Goal: Information Seeking & Learning: Learn about a topic

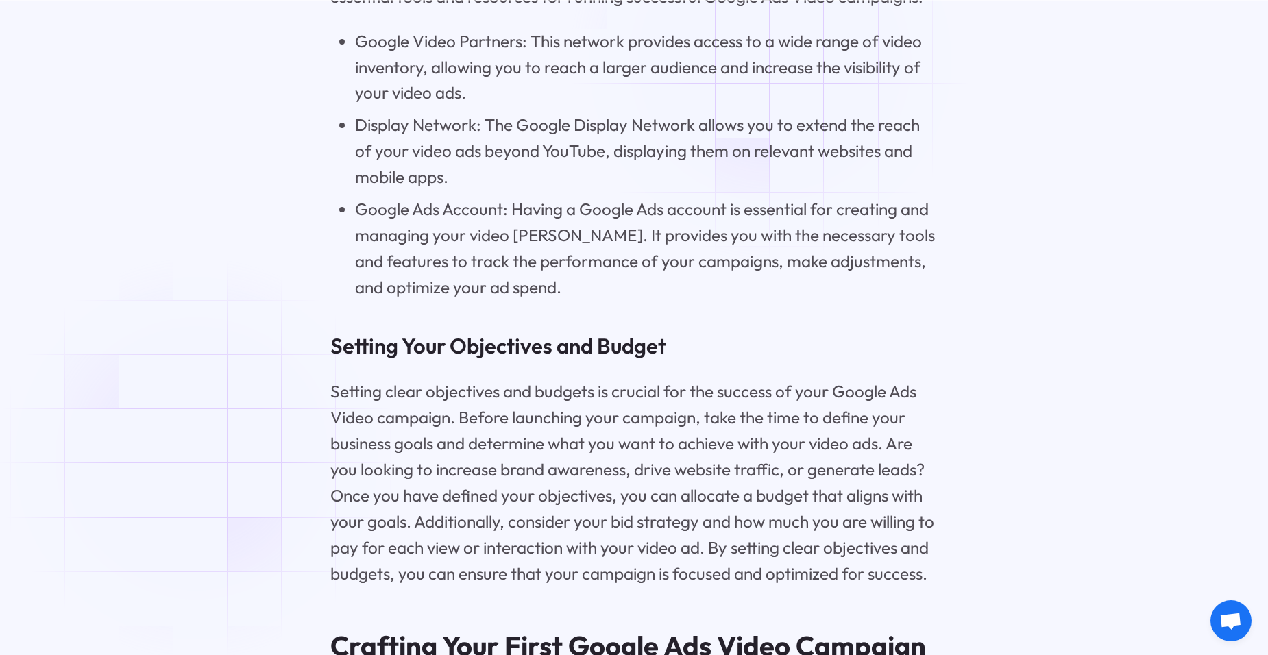
scroll to position [3612, 0]
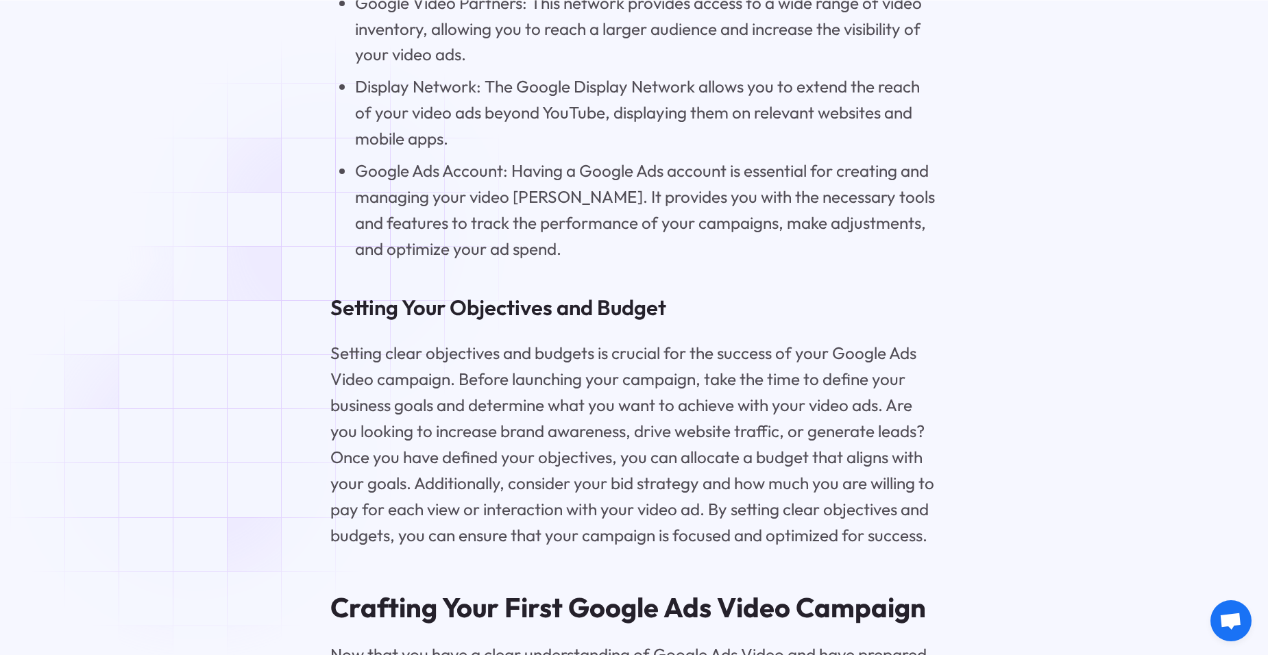
scroll to position [3643, 0]
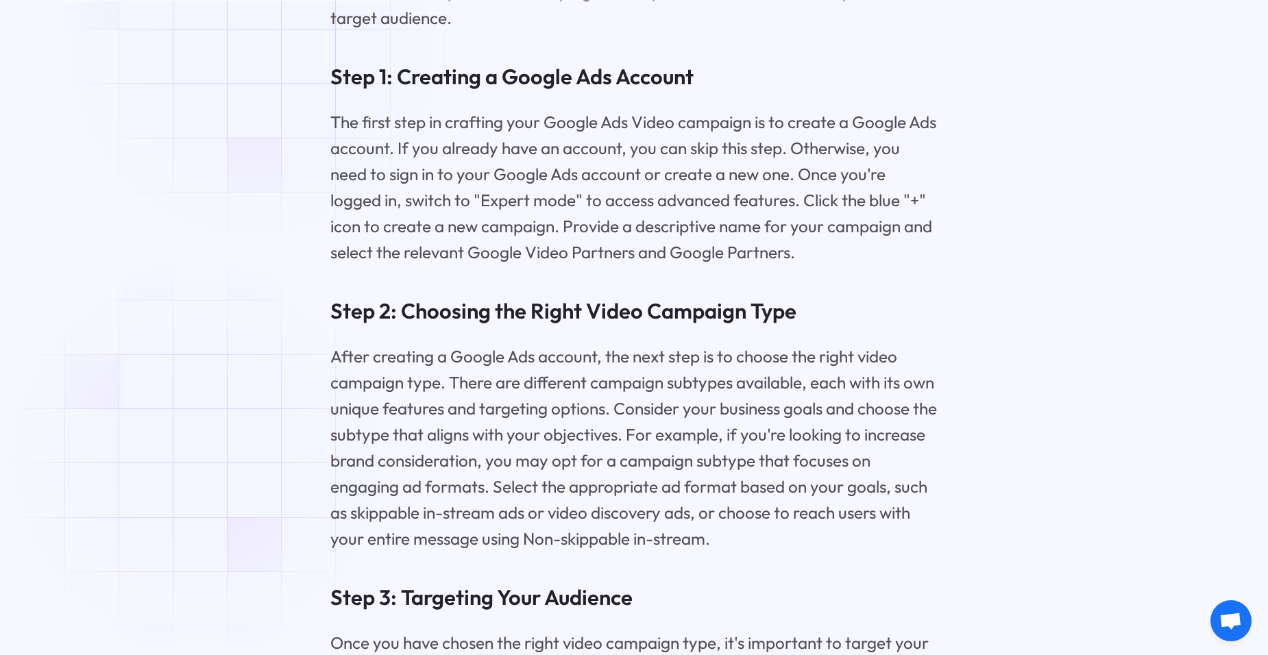
scroll to position [4409, 0]
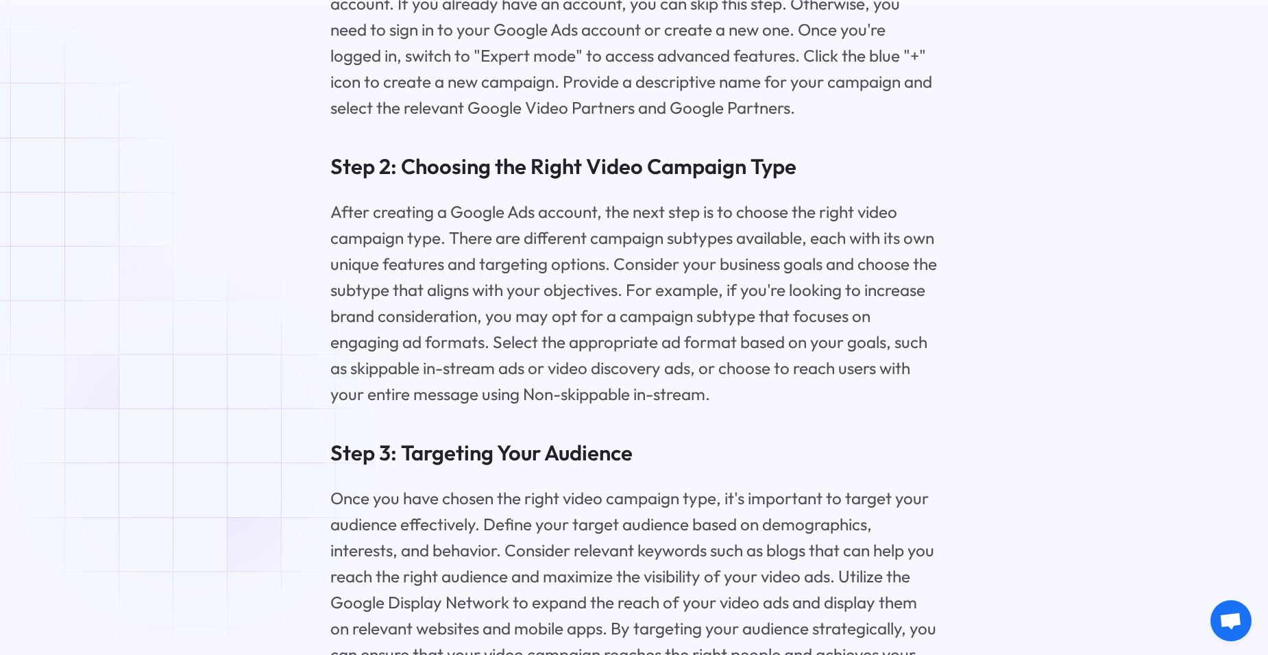
scroll to position [4558, 0]
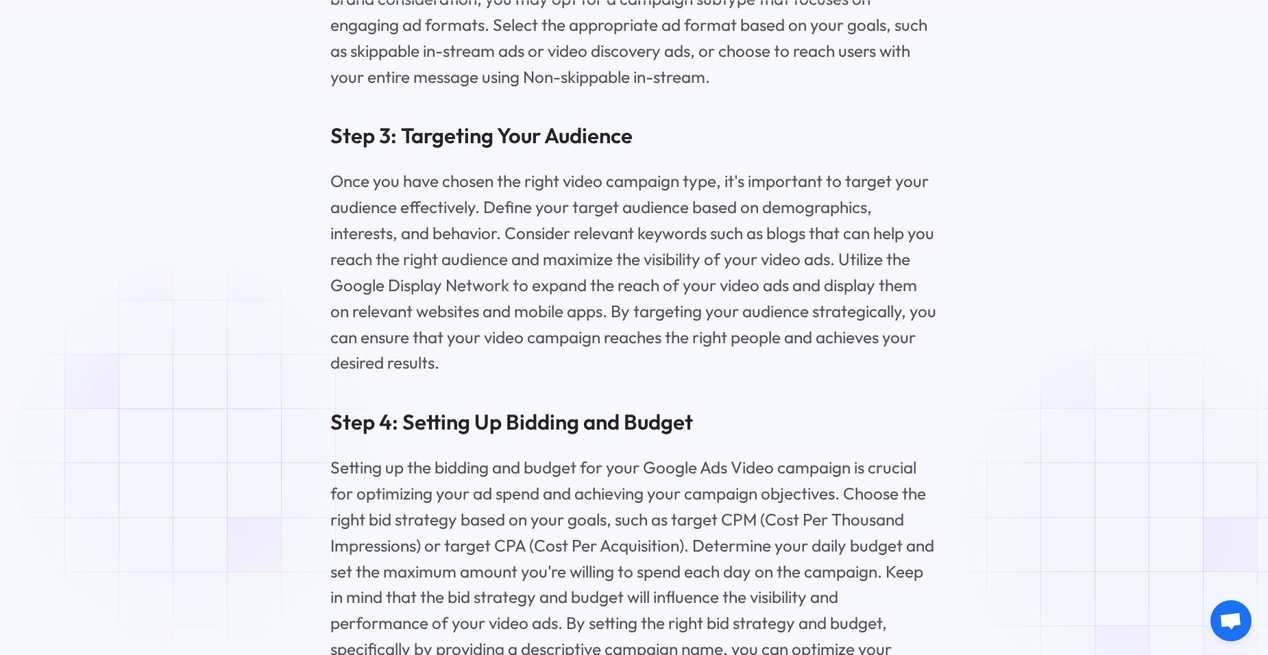
scroll to position [4869, 0]
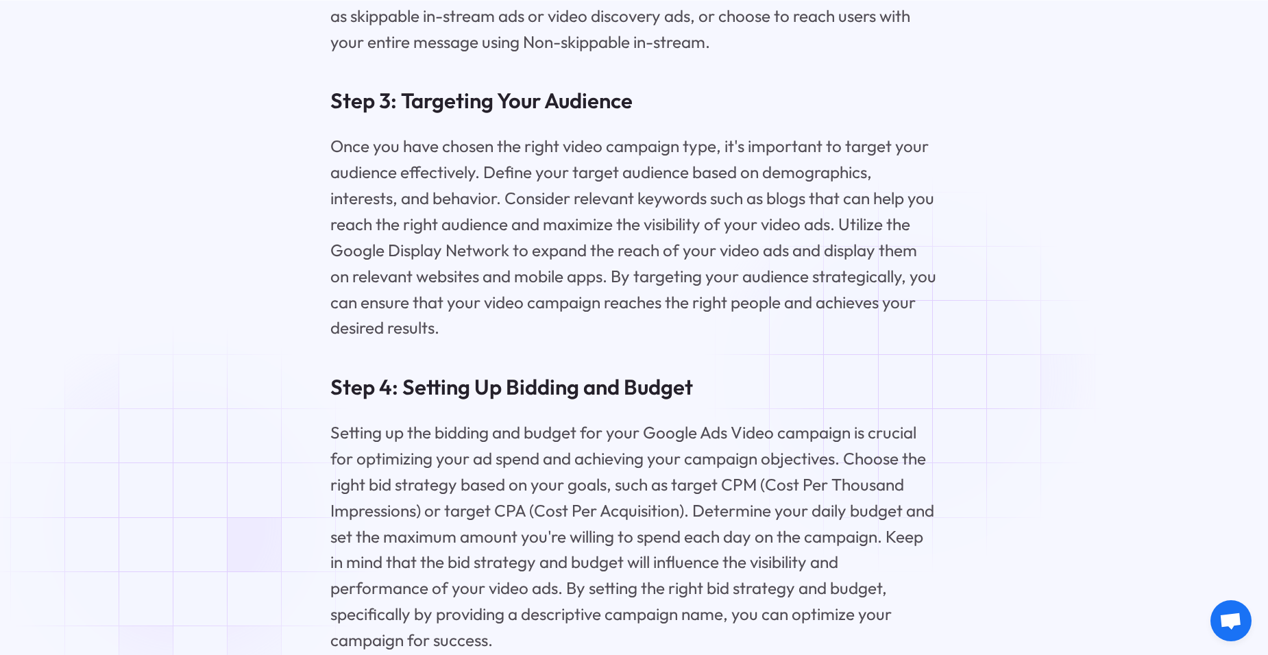
scroll to position [4896, 0]
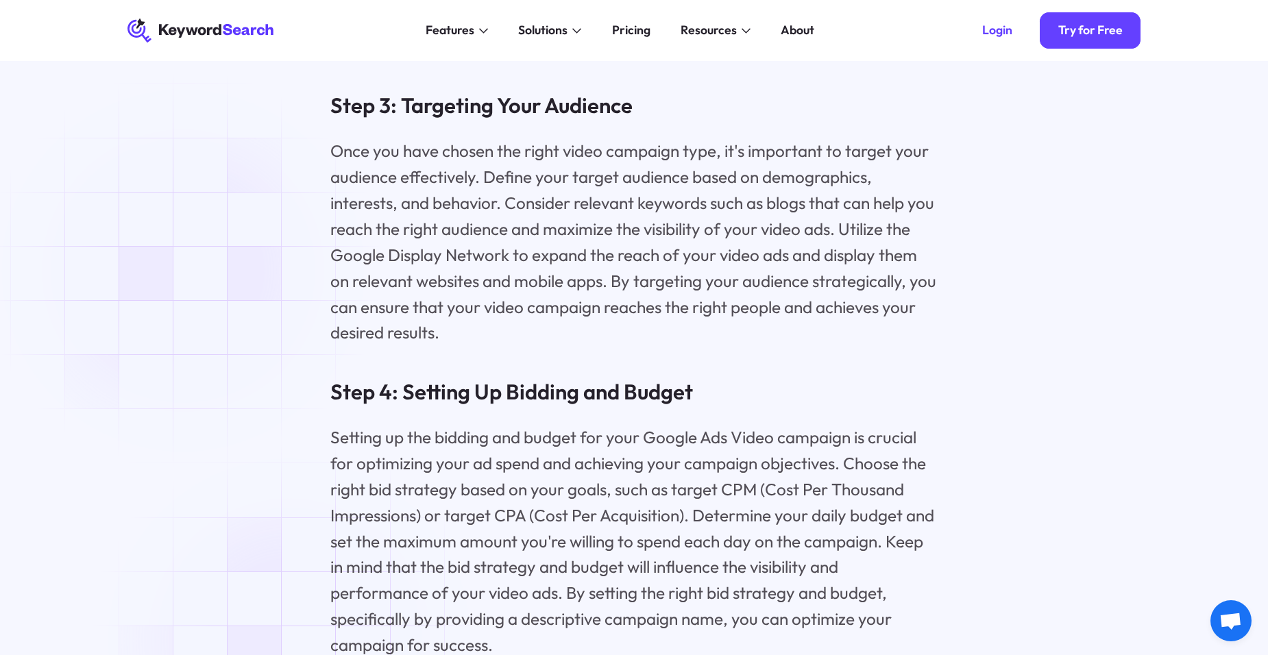
drag, startPoint x: 186, startPoint y: 523, endPoint x: 184, endPoint y: 271, distance: 252.2
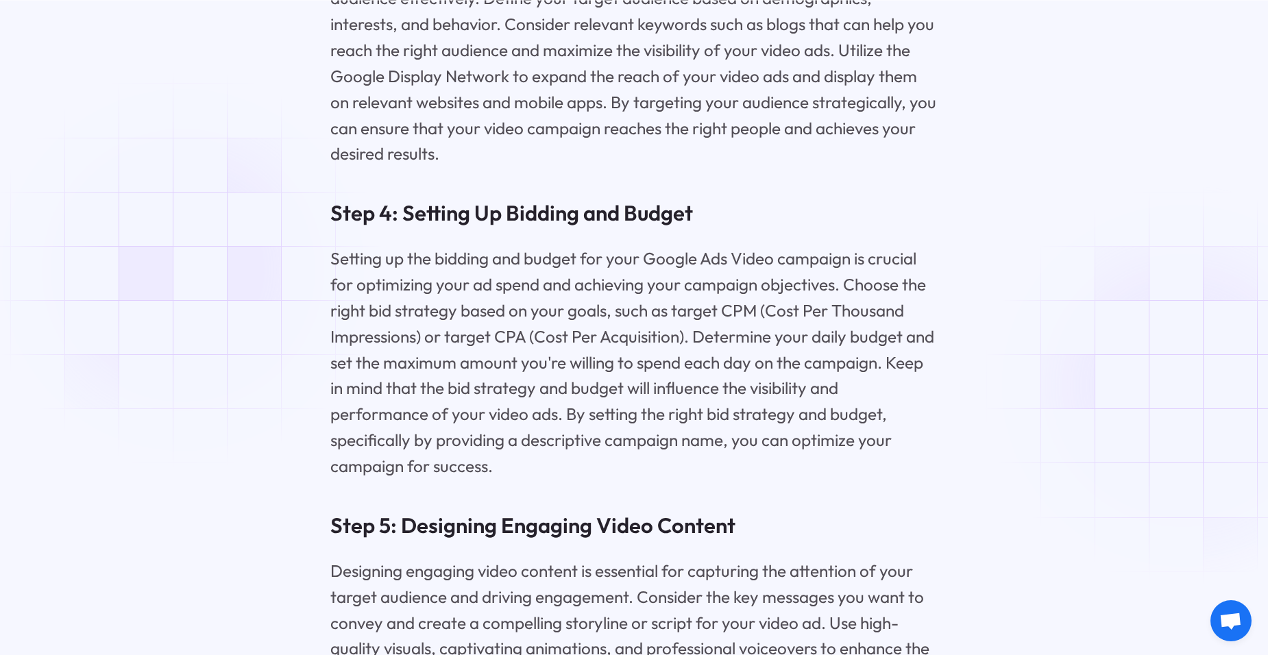
scroll to position [5075, 0]
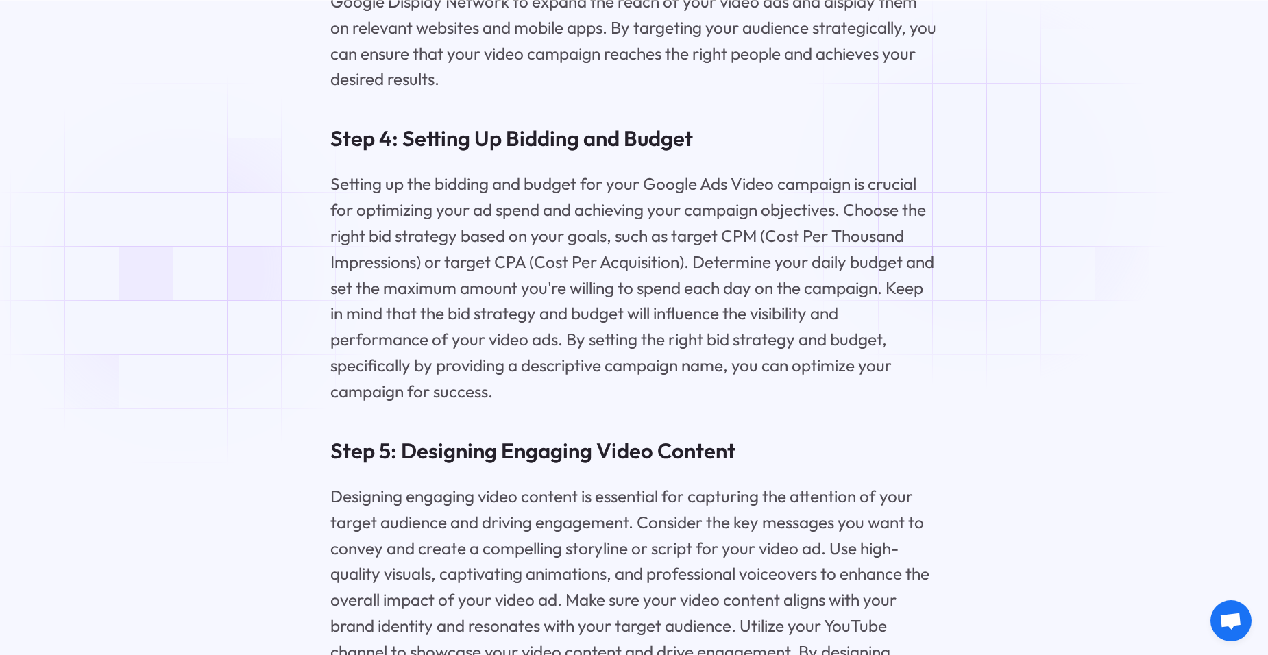
scroll to position [5170, 0]
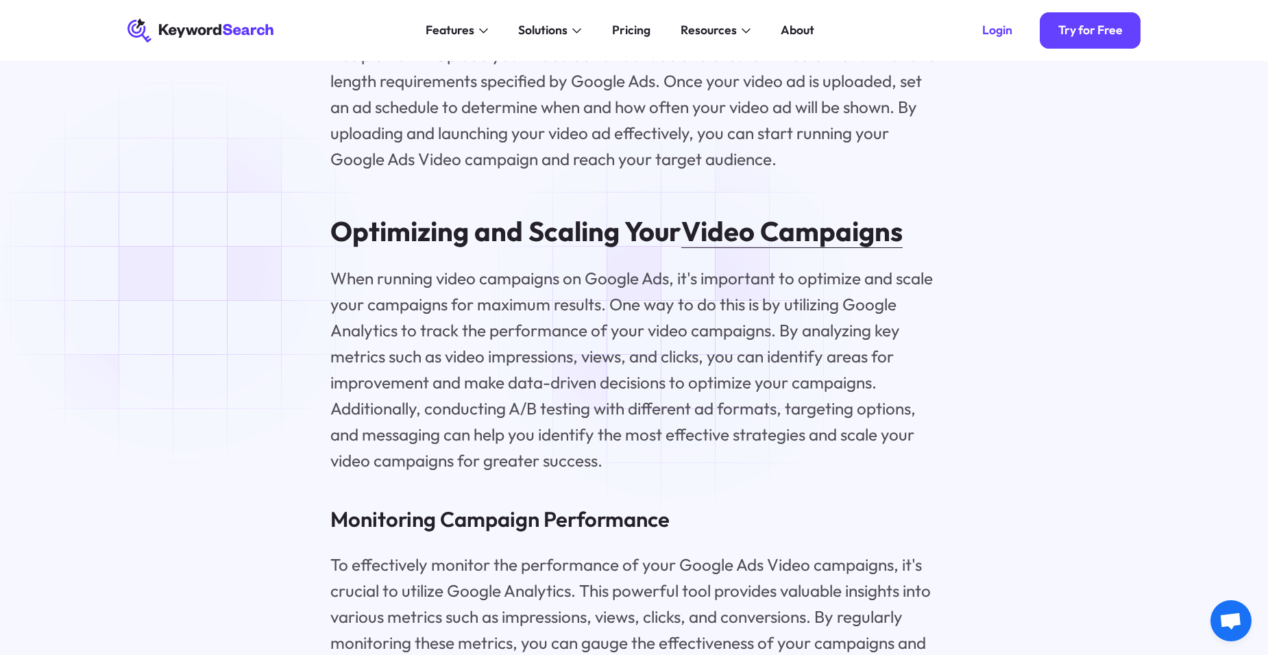
scroll to position [5980, 0]
click at [145, 291] on div "Mastering Google Ads Video : Your Ultimate Guide Key Highlights Google Ads Vide…" at bounding box center [633, 629] width 1061 height 11411
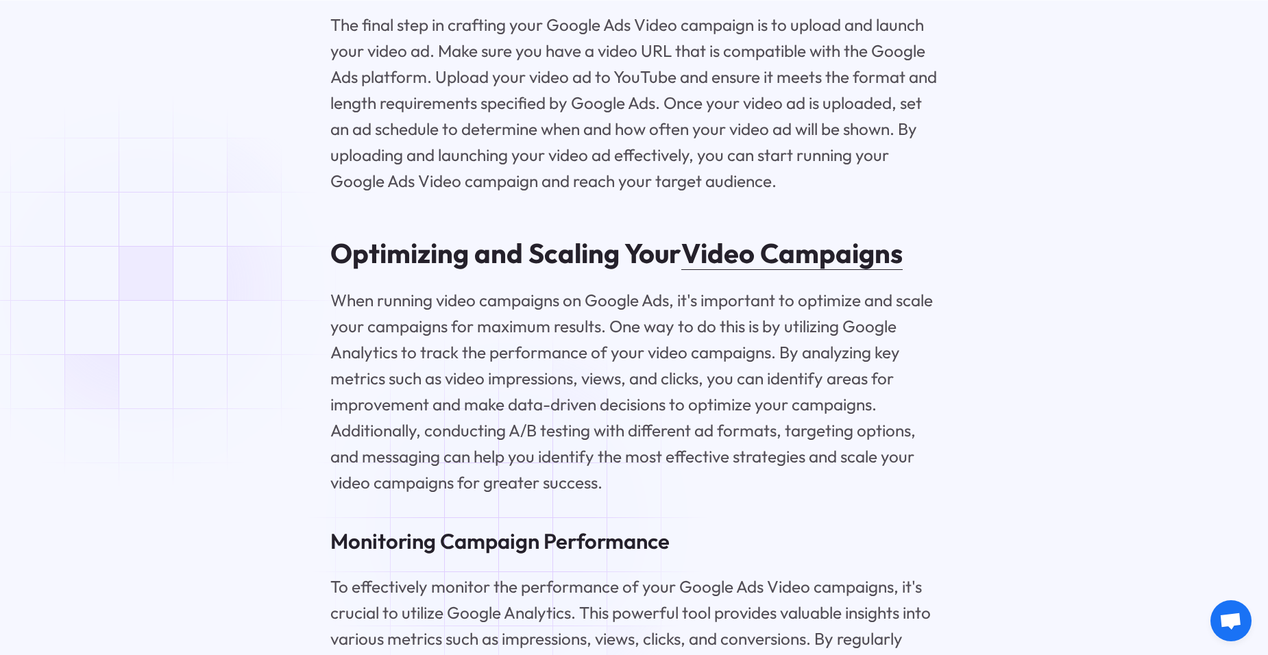
scroll to position [5967, 0]
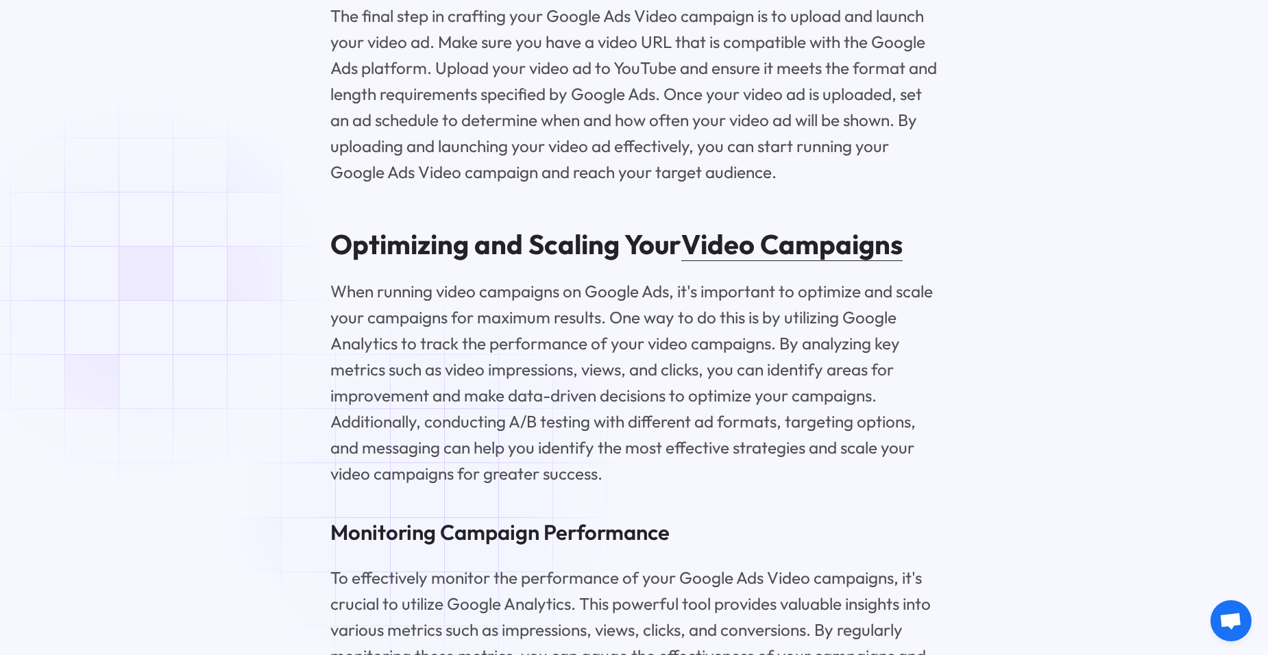
click at [145, 291] on div "Mastering Google Ads Video : Your Ultimate Guide Key Highlights Google Ads Vide…" at bounding box center [633, 642] width 1061 height 11411
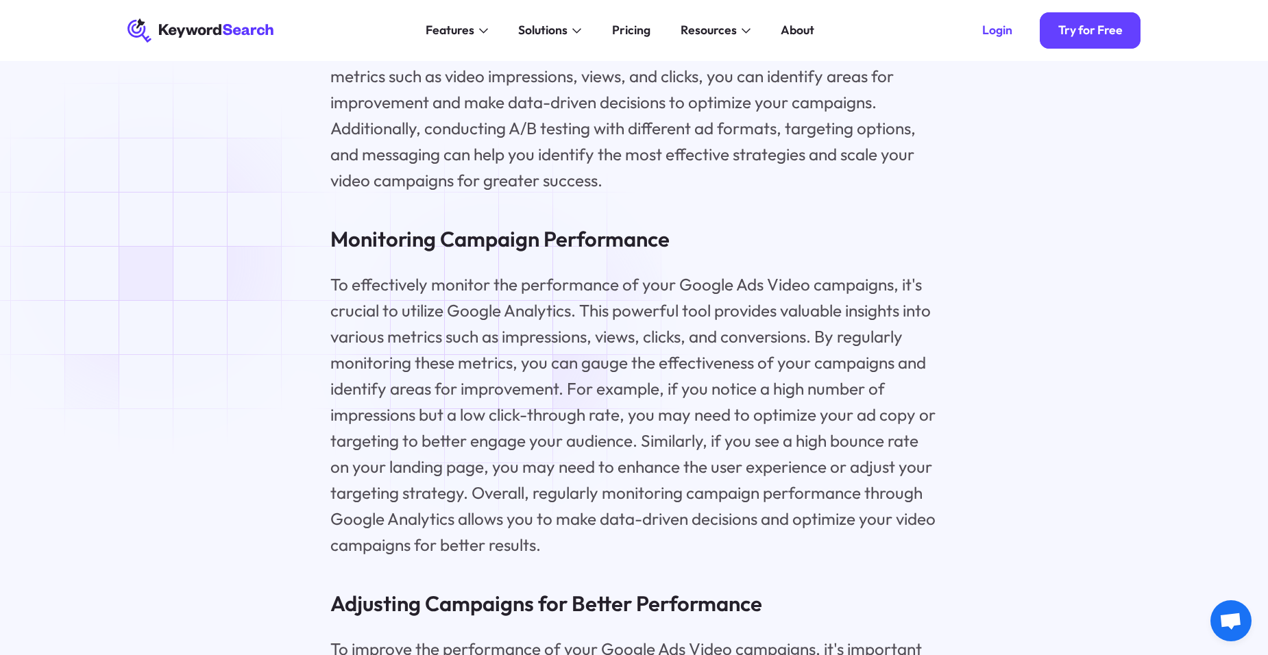
scroll to position [6258, 0]
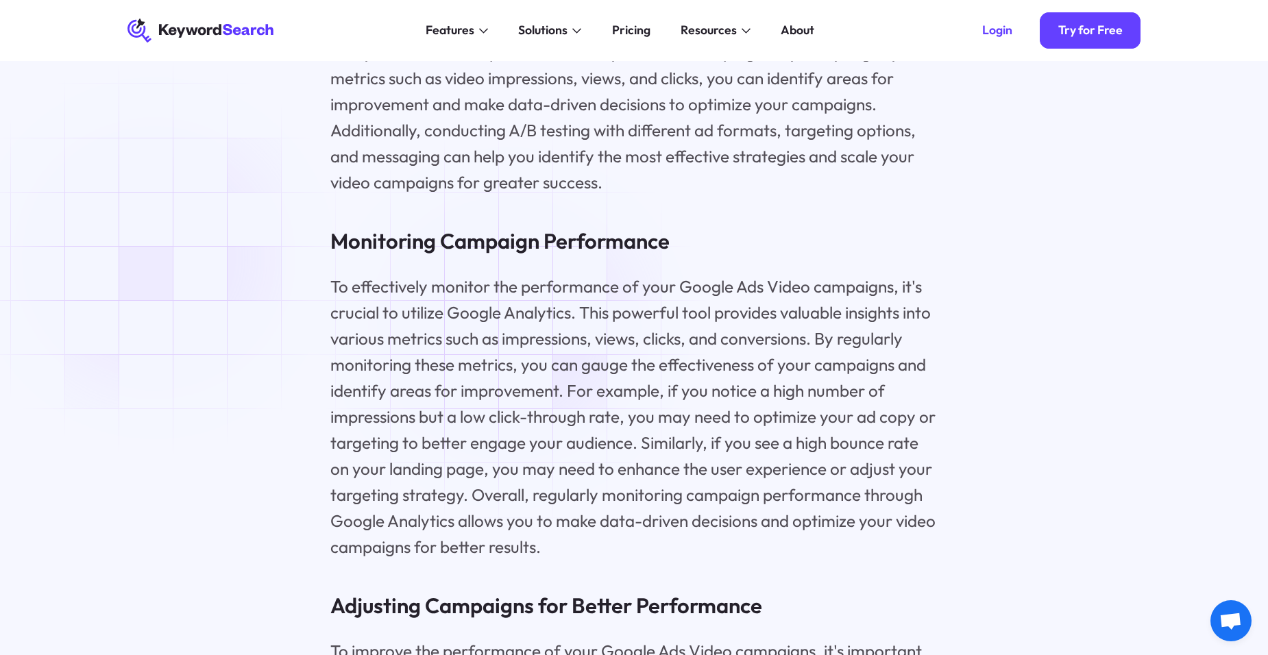
click at [156, 258] on div "Mastering Google Ads Video : Your Ultimate Guide Key Highlights Google Ads Vide…" at bounding box center [633, 350] width 1061 height 11411
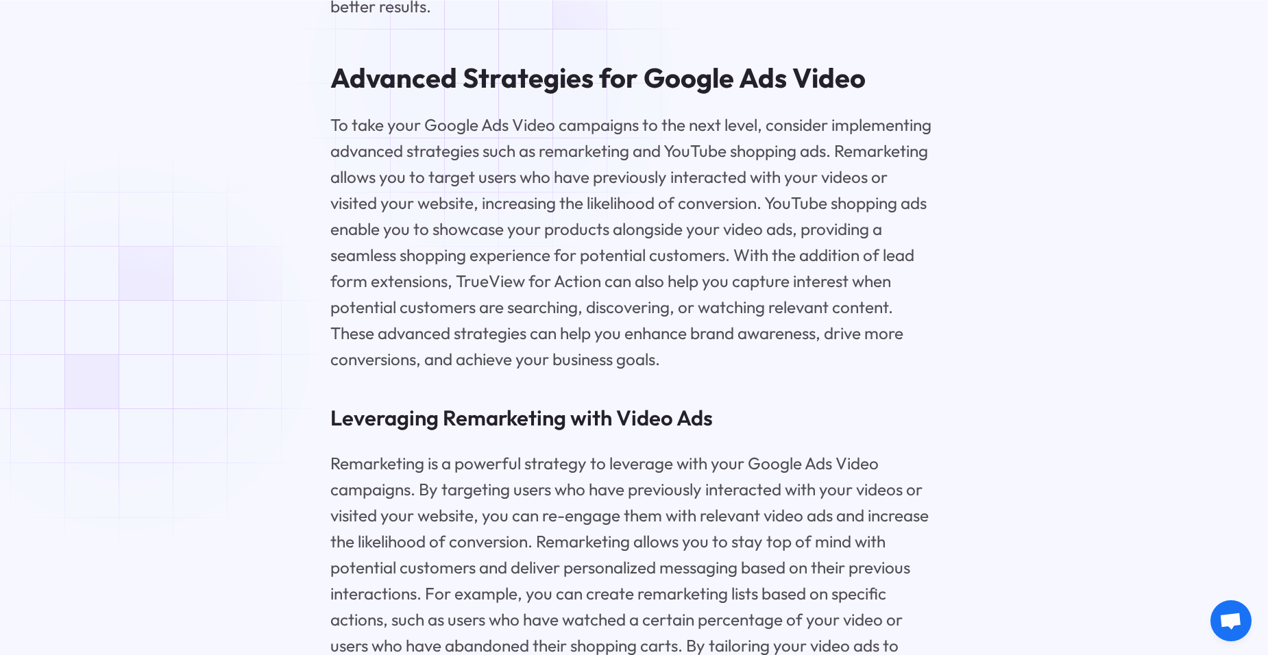
scroll to position [7451, 0]
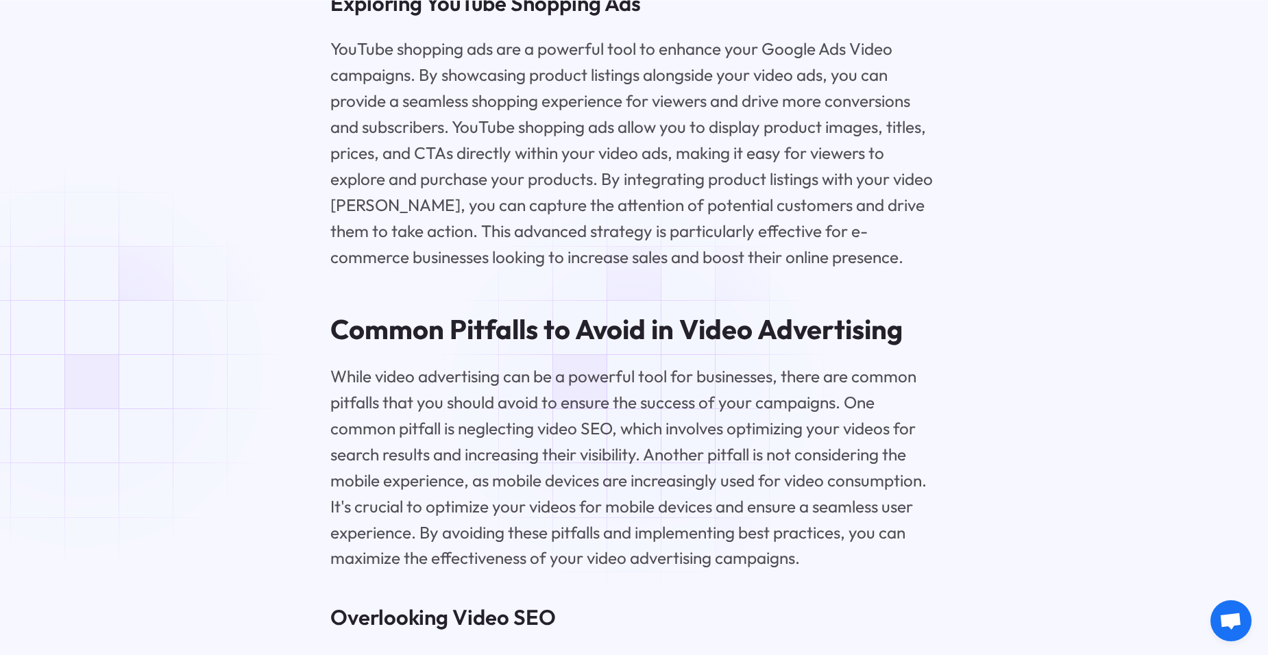
scroll to position [8206, 0]
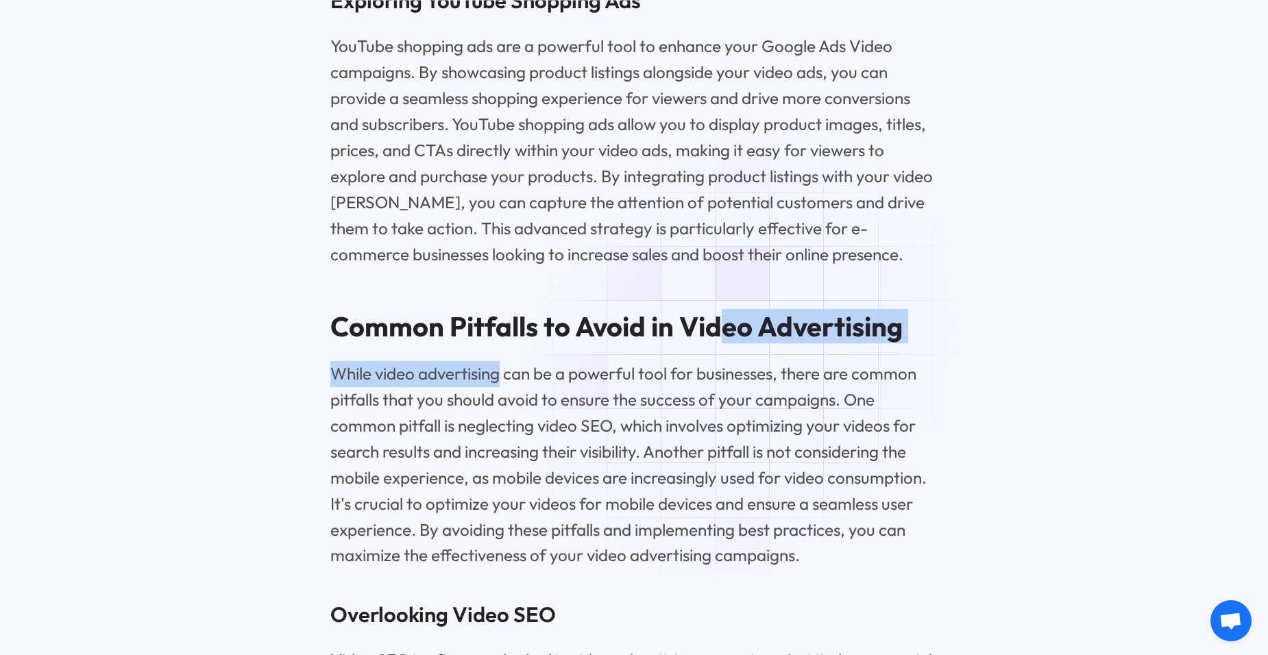
drag, startPoint x: 83, startPoint y: 366, endPoint x: 451, endPoint y: 436, distance: 374.6
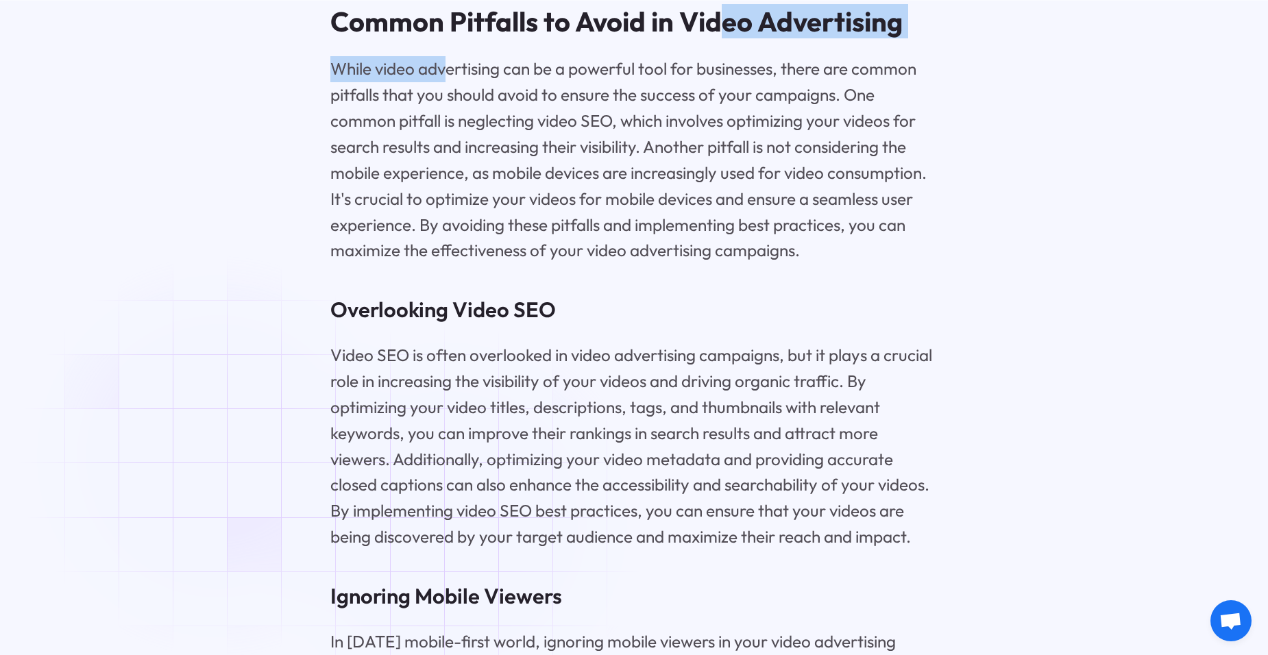
scroll to position [8513, 0]
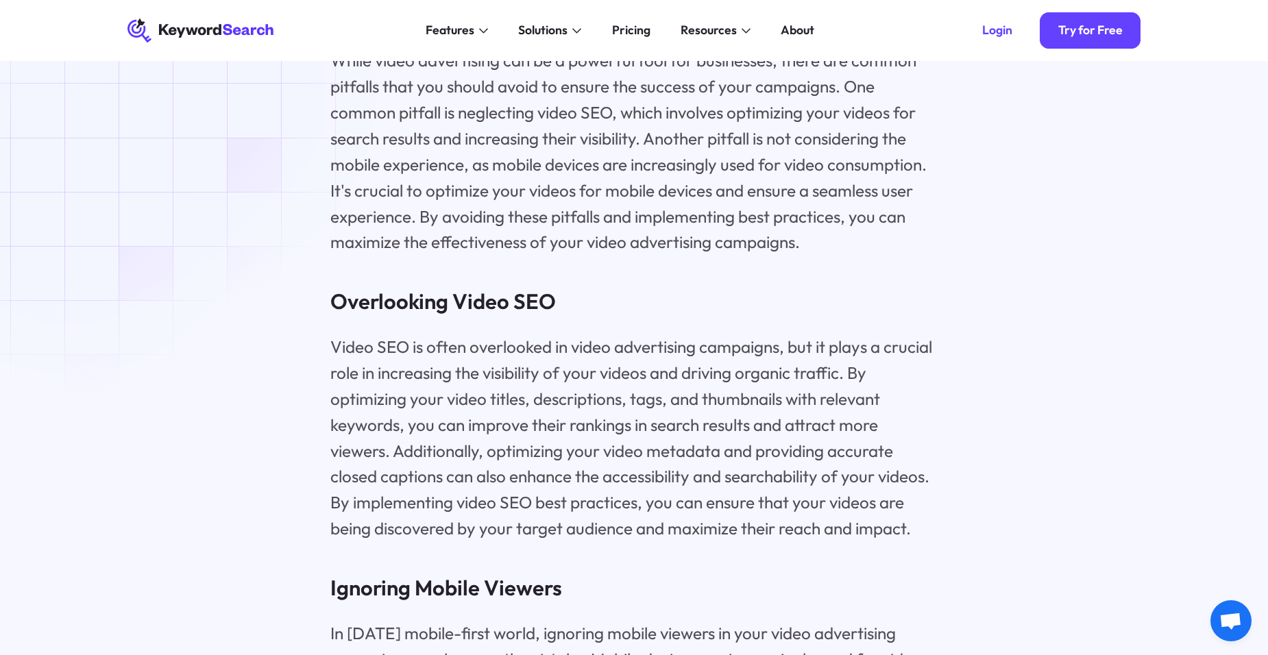
scroll to position [8518, 0]
drag, startPoint x: 69, startPoint y: 193, endPoint x: 299, endPoint y: 295, distance: 251.9
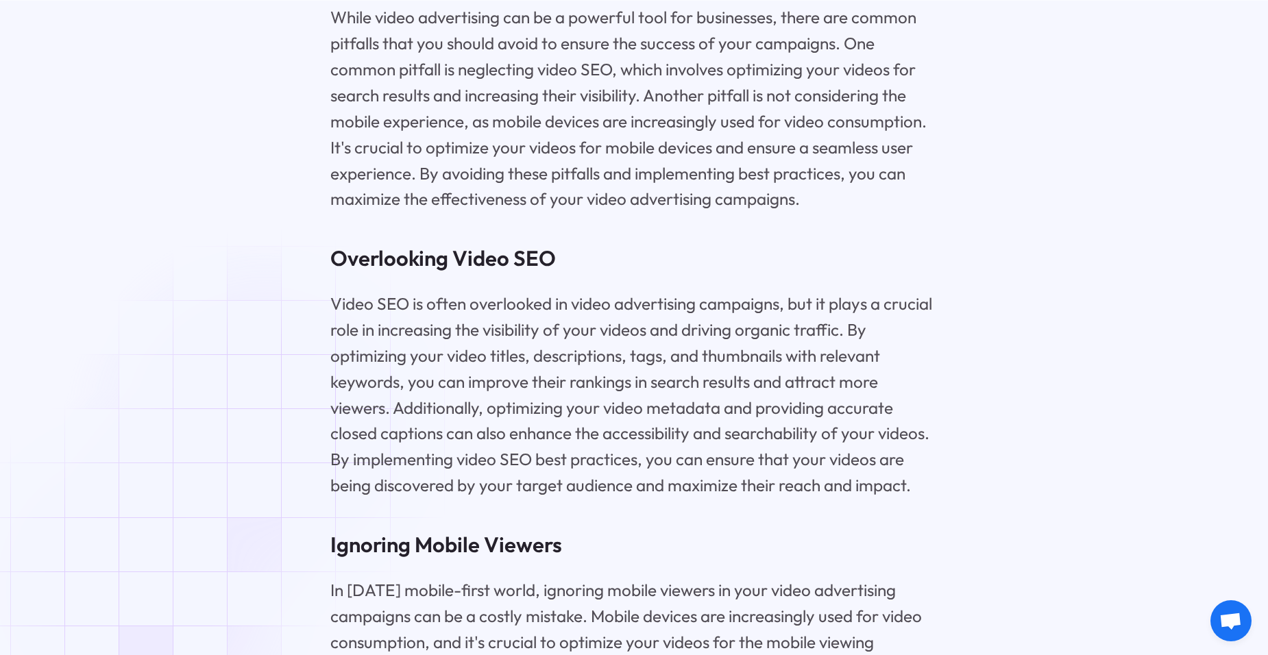
scroll to position [8563, 0]
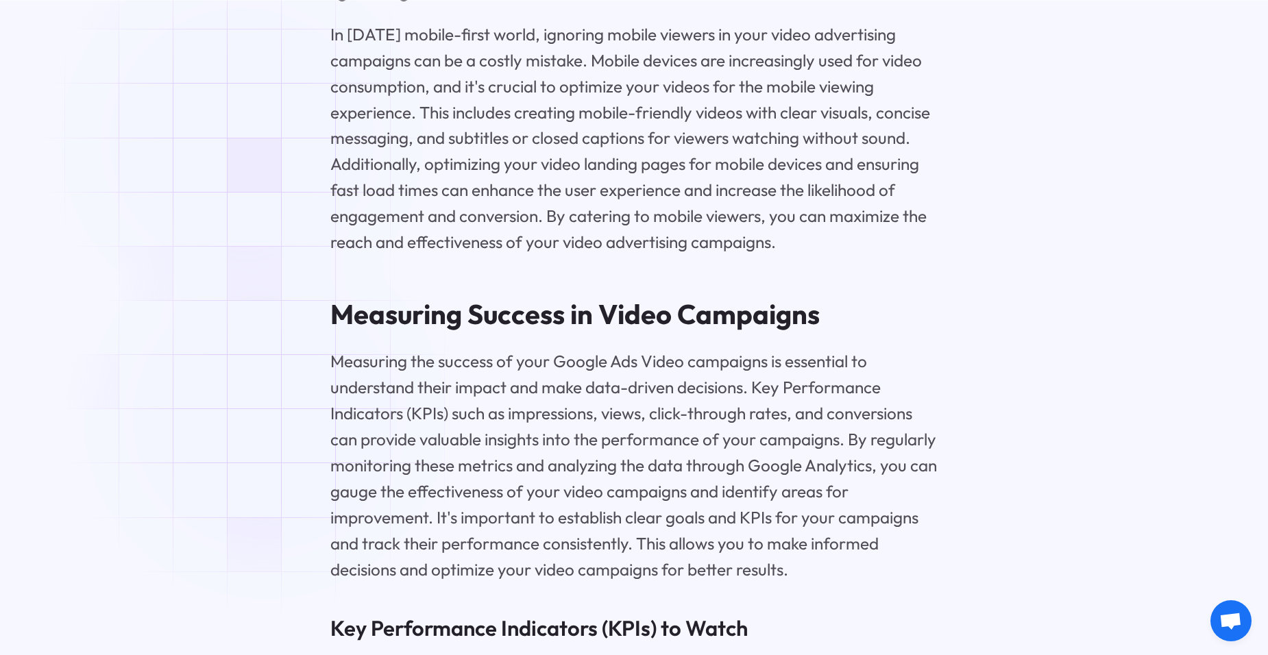
scroll to position [9143, 0]
